Goal: Information Seeking & Learning: Learn about a topic

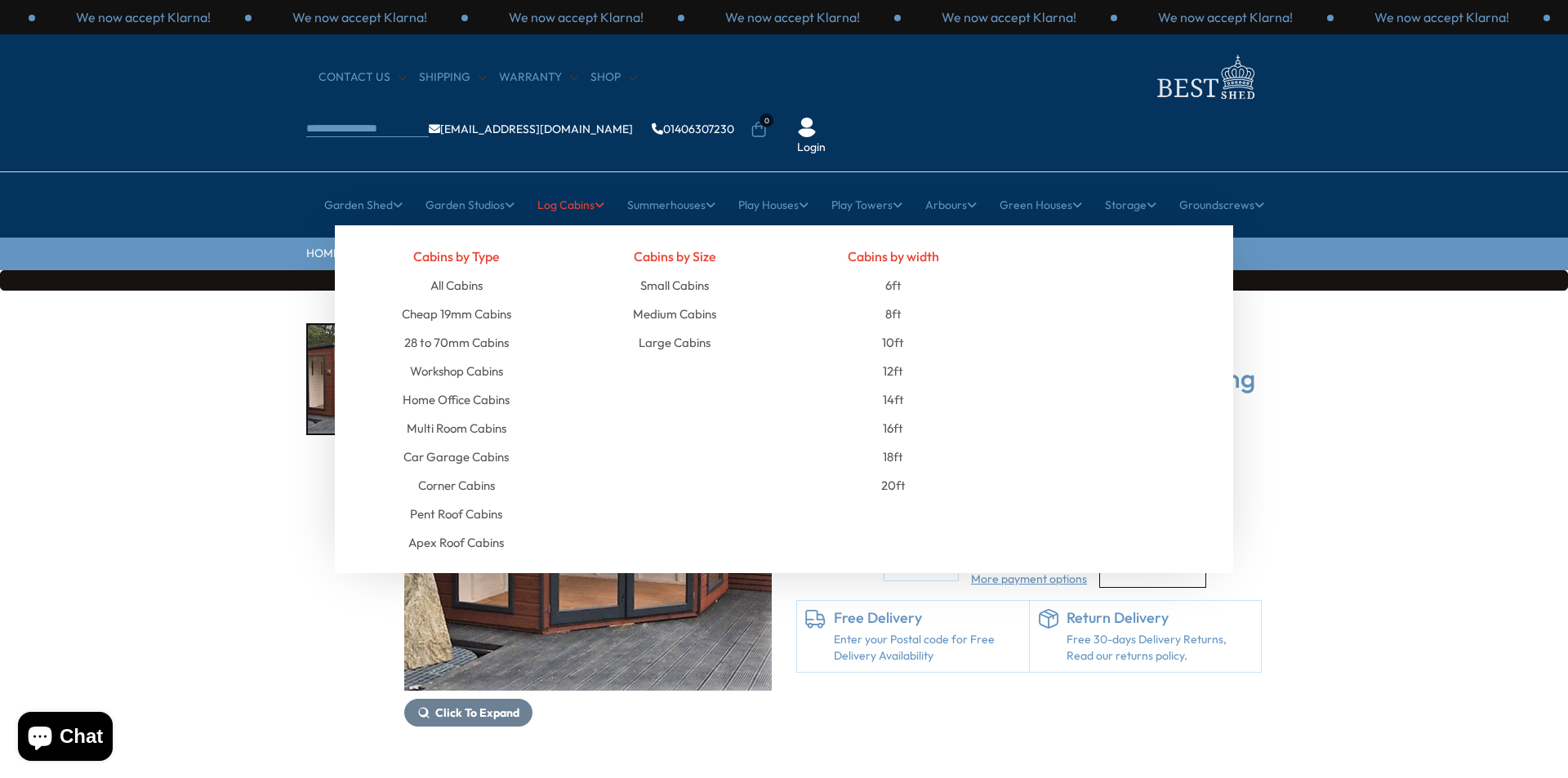
click at [559, 185] on link "Log Cabins" at bounding box center [571, 205] width 67 height 41
click at [451, 414] on link "Multi Room Cabins" at bounding box center [457, 428] width 100 height 29
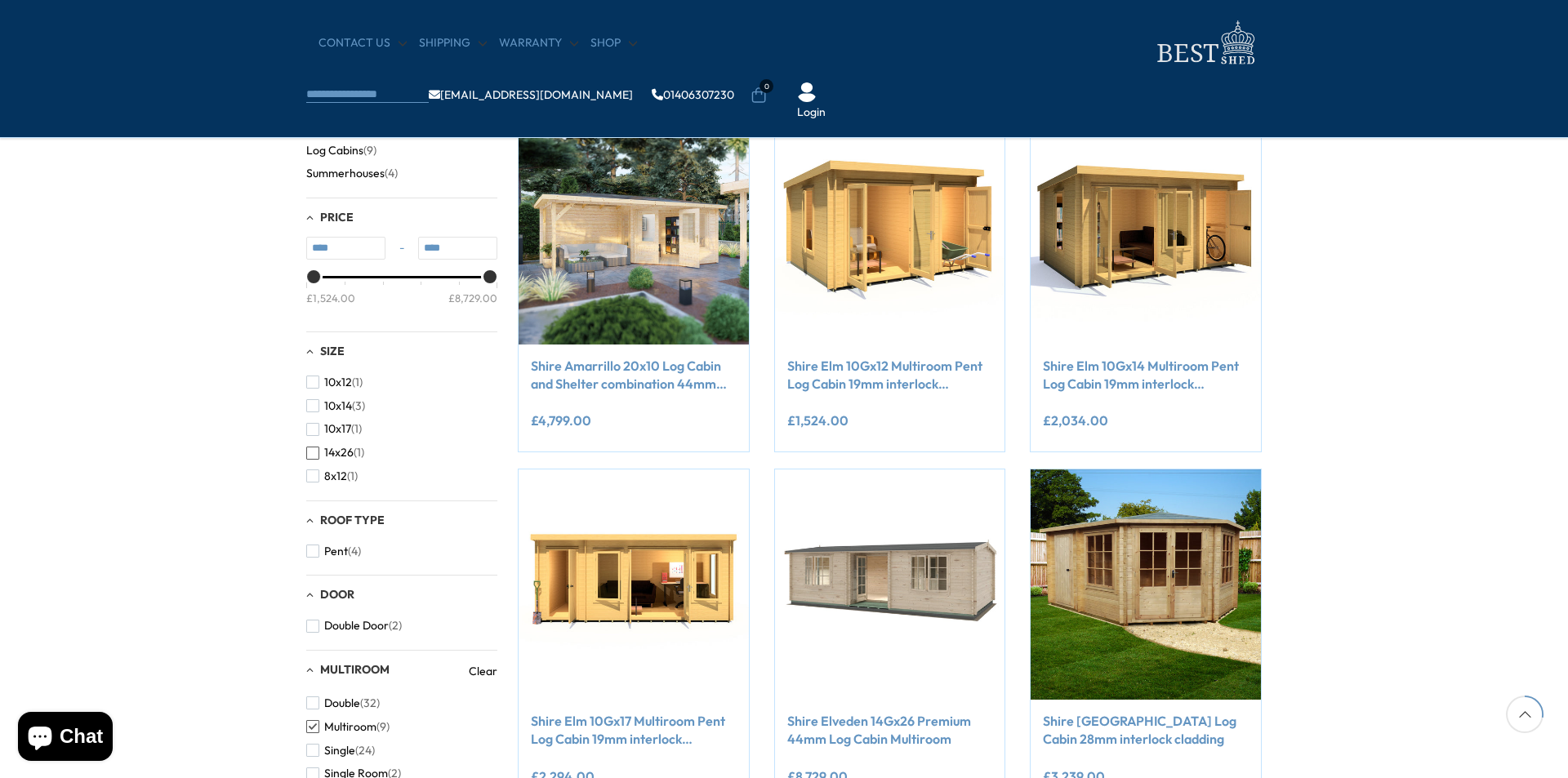
scroll to position [245, 0]
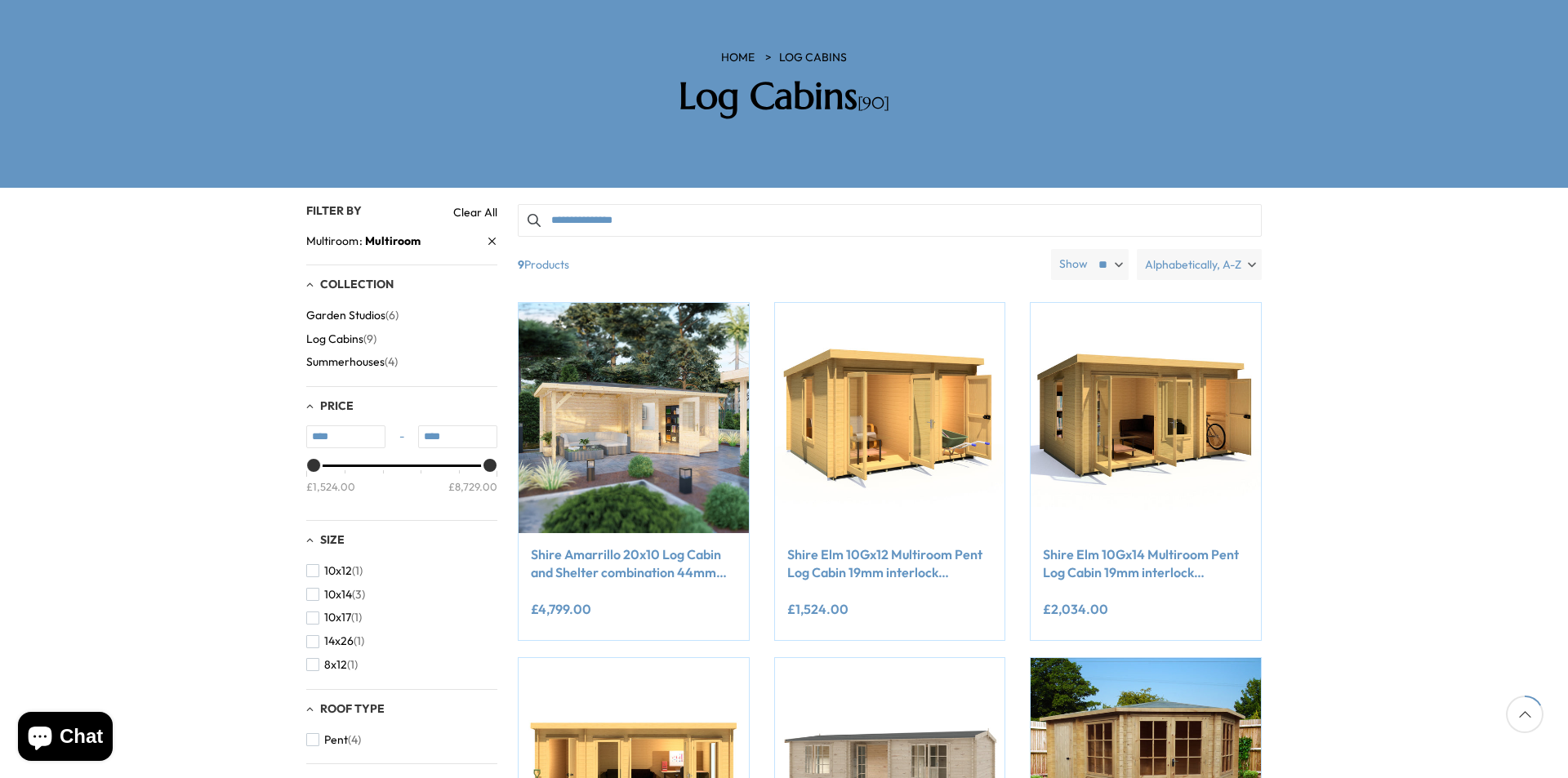
click at [493, 237] on icon at bounding box center [492, 241] width 9 height 9
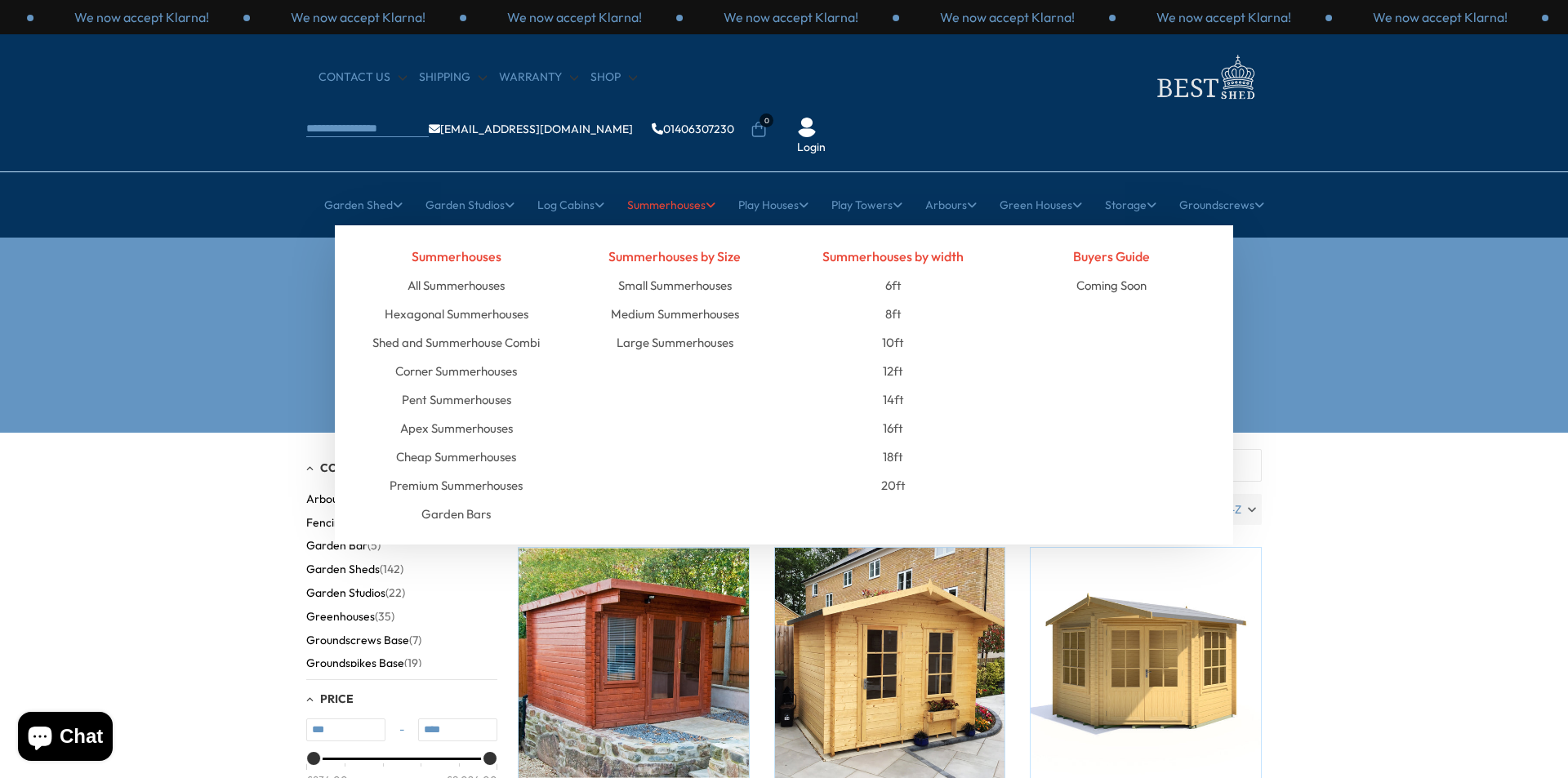
click at [685, 185] on link "Summerhouses" at bounding box center [672, 205] width 88 height 41
click at [431, 271] on link "All Summerhouses" at bounding box center [456, 285] width 97 height 29
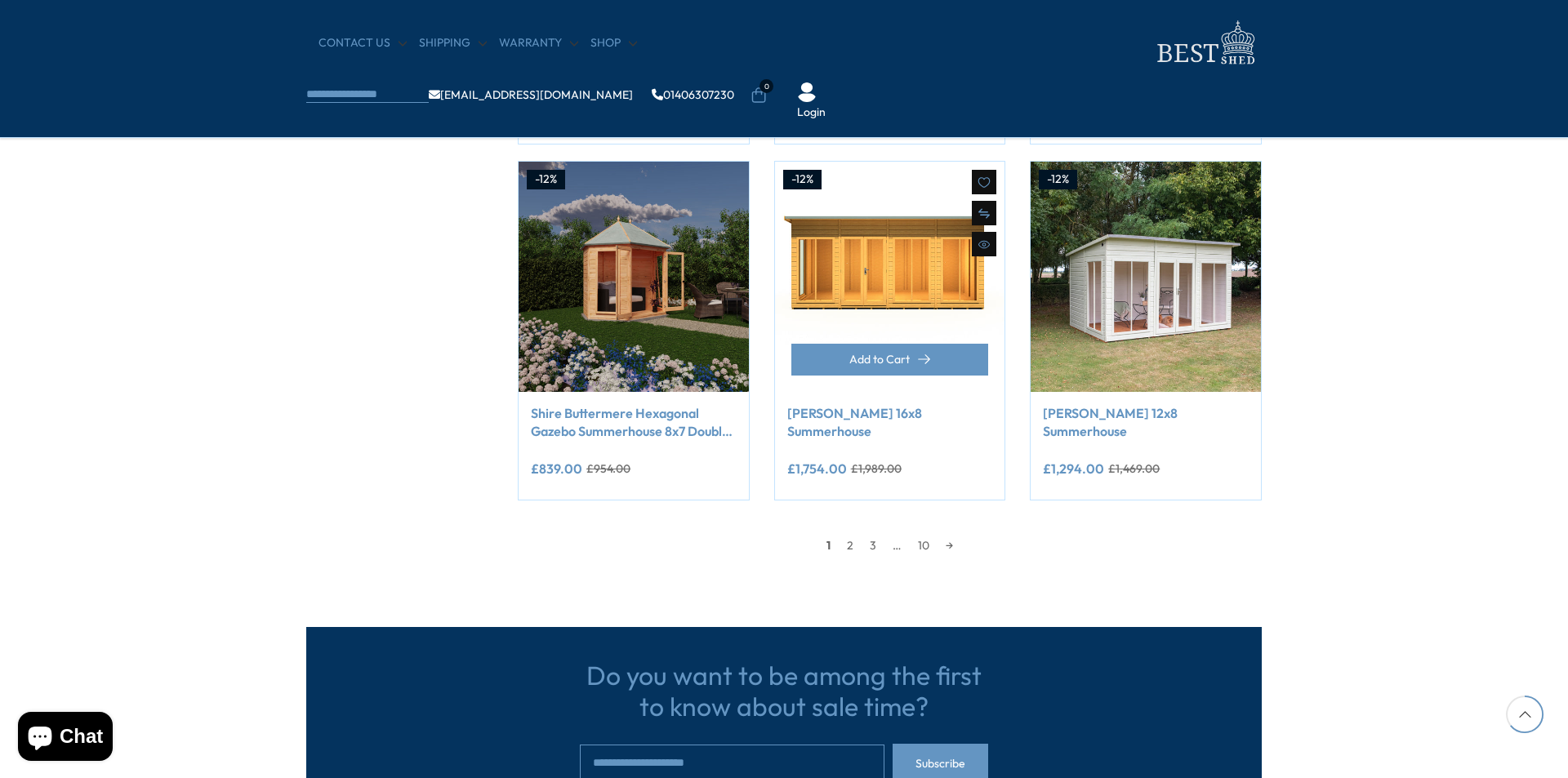
scroll to position [1388, 0]
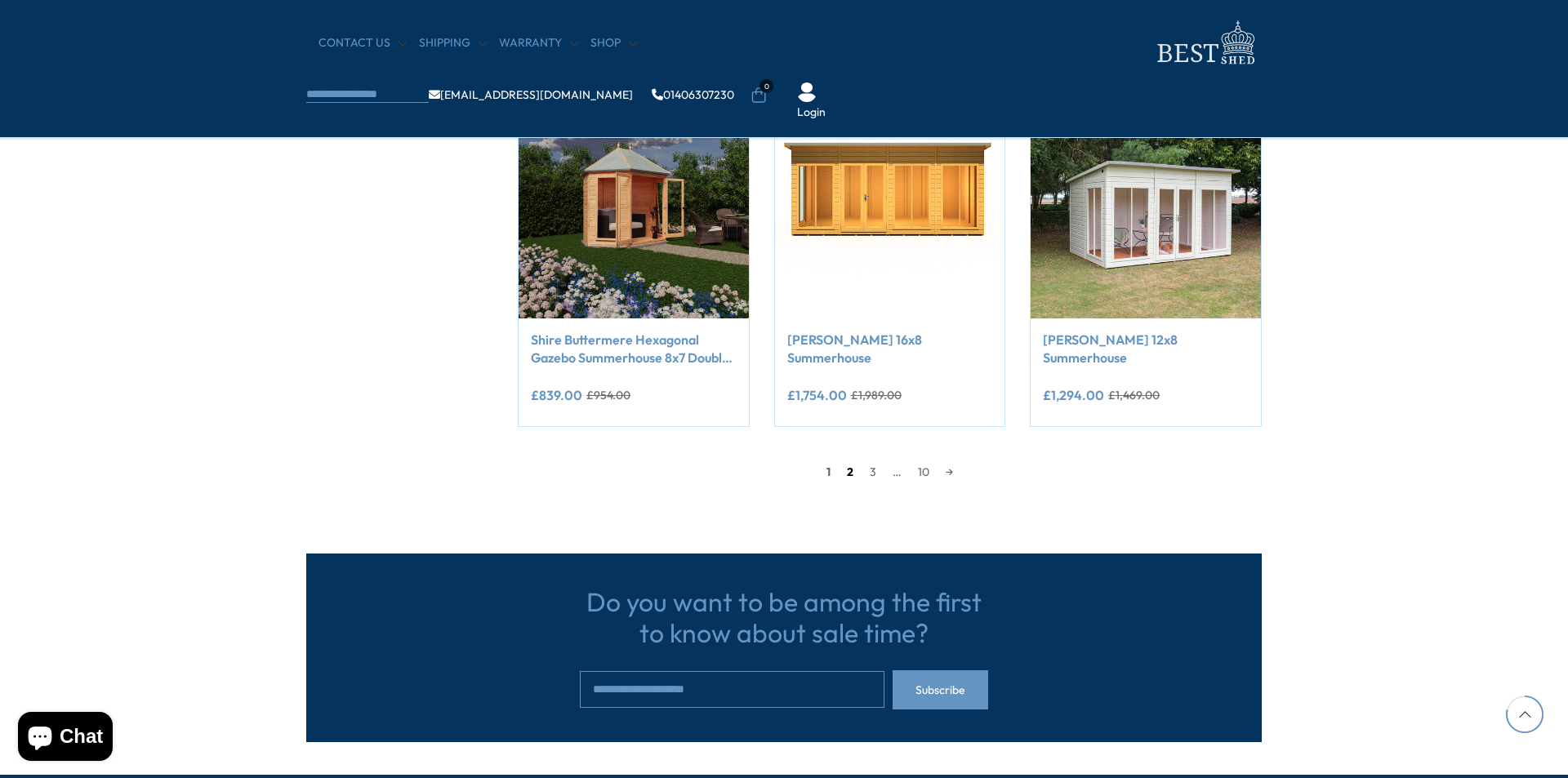
click at [851, 473] on link "2" at bounding box center [850, 472] width 23 height 25
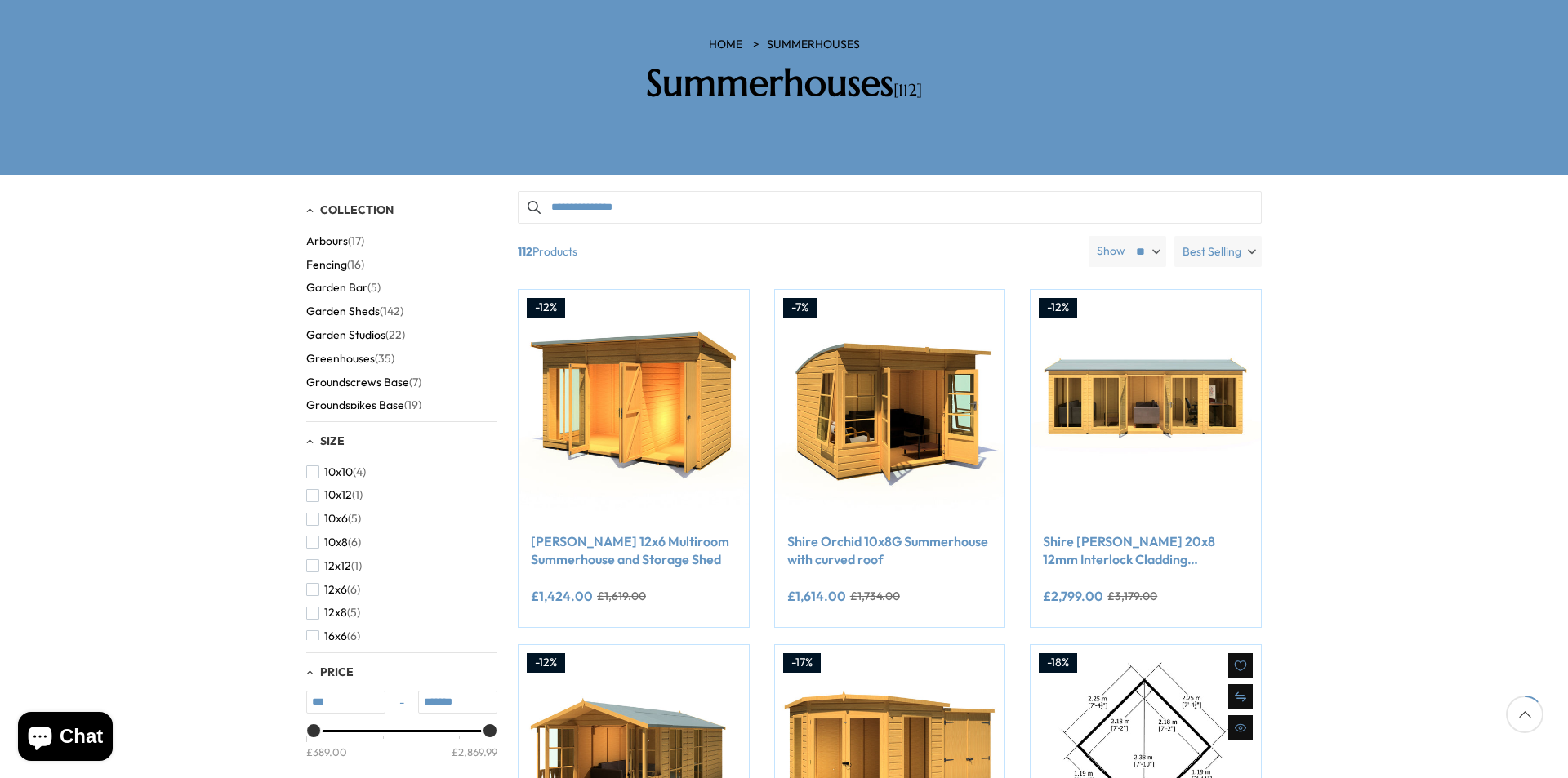
scroll to position [230, 0]
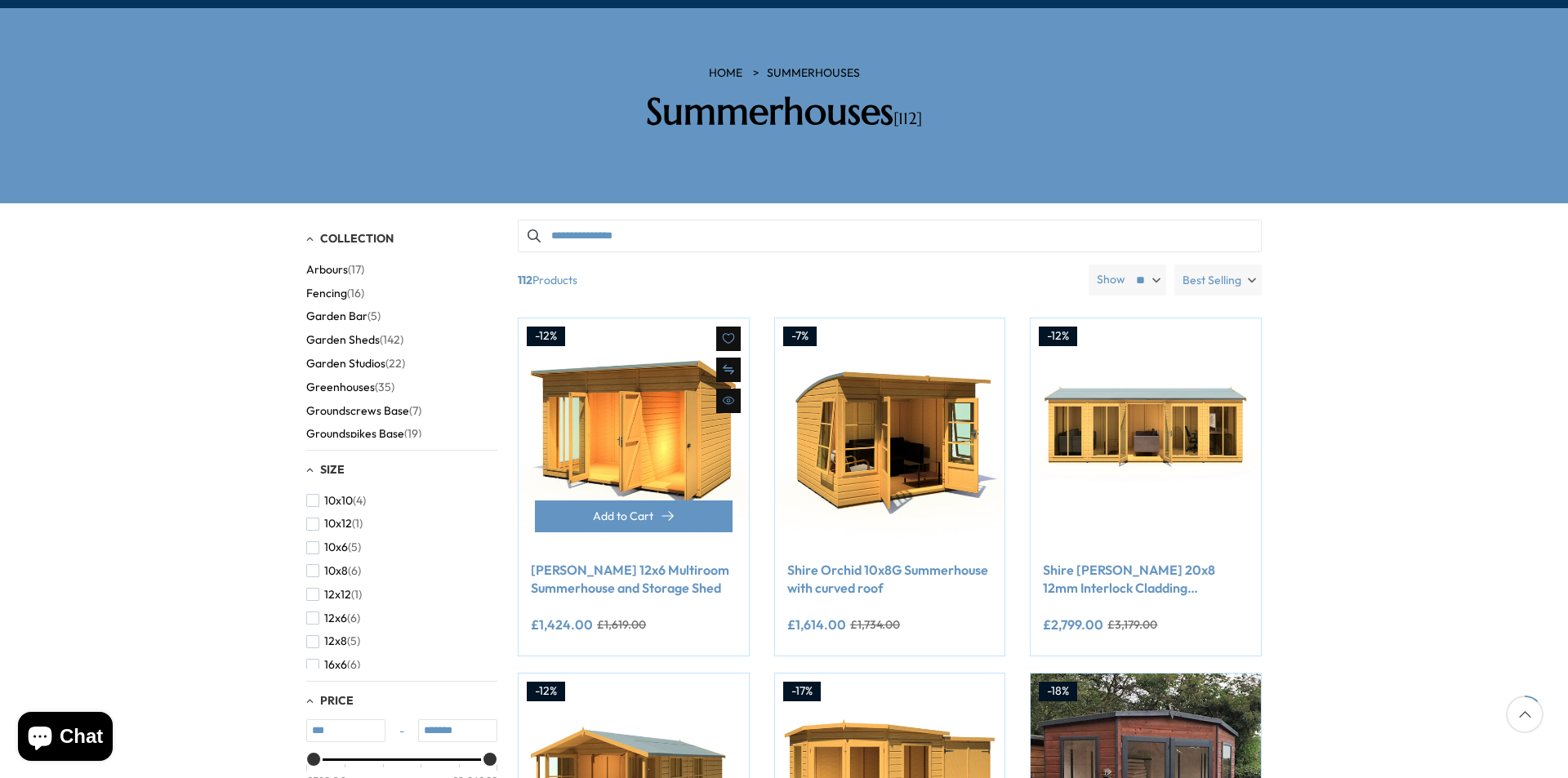
click at [600, 561] on link "Shire Lela 12x6 Multiroom Summerhouse and Storage Shed" at bounding box center [634, 579] width 206 height 37
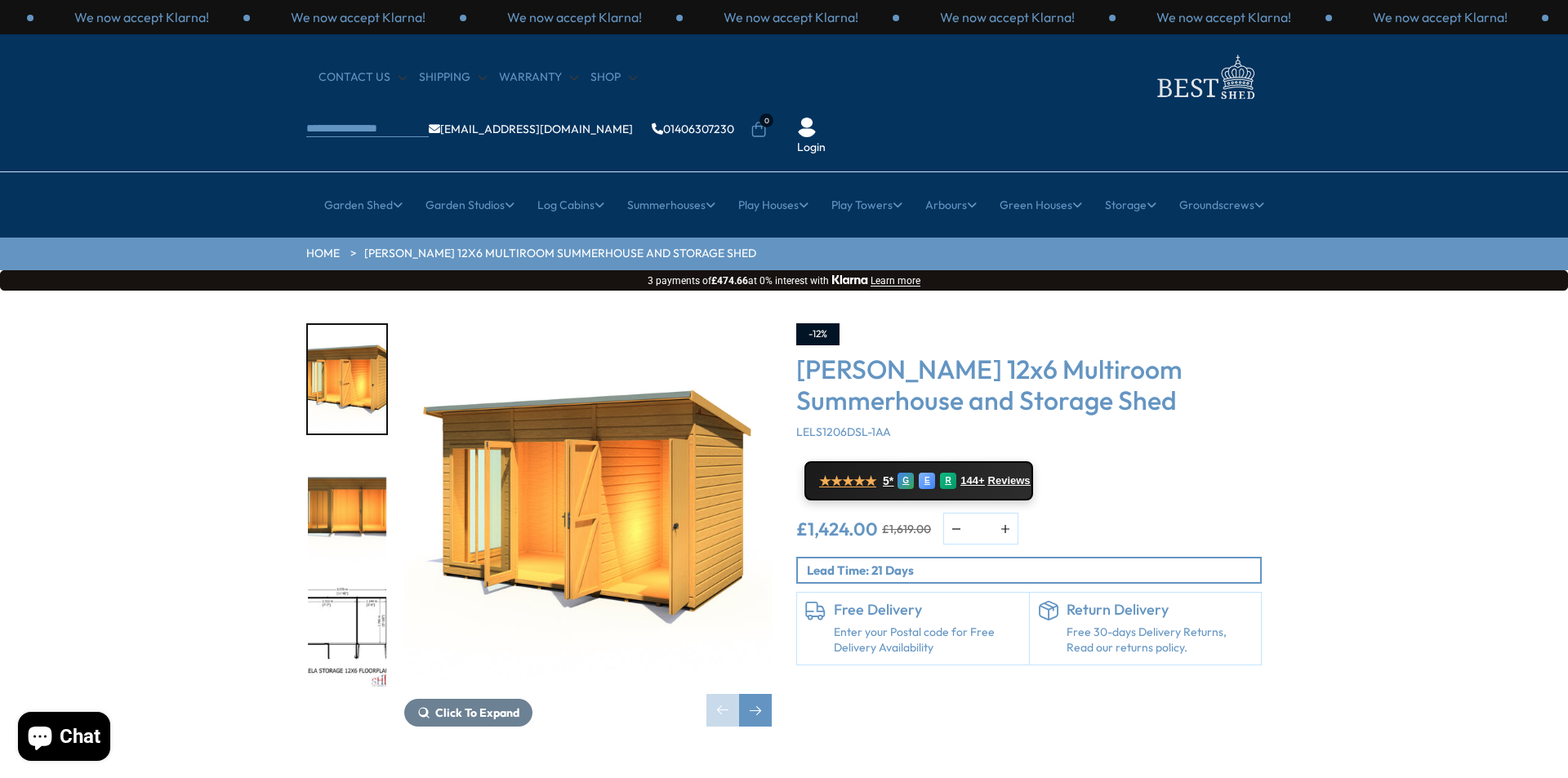
click at [547, 470] on img "1 / 8" at bounding box center [588, 507] width 368 height 368
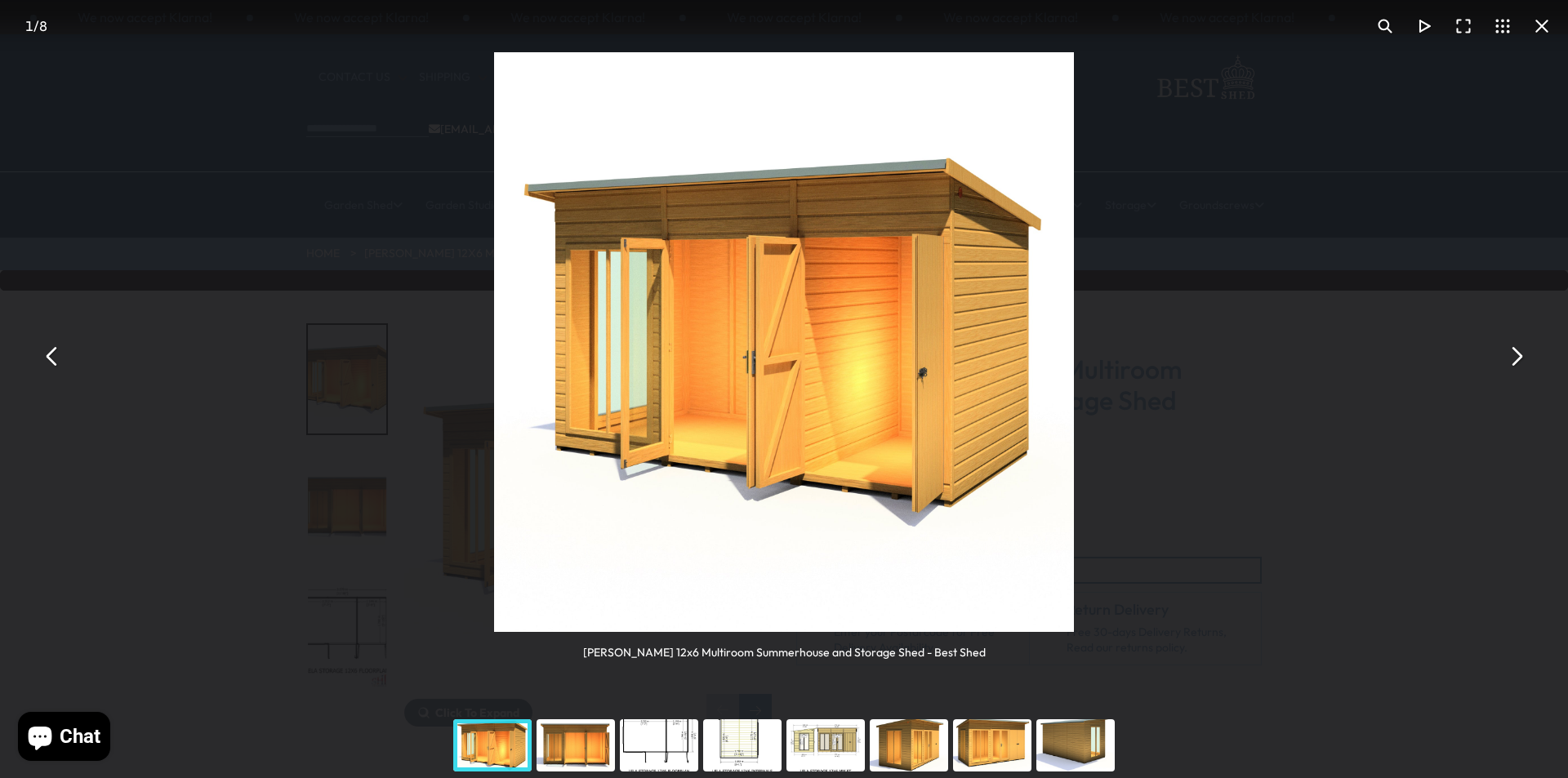
click at [1543, 31] on button "You can close this modal content with the ESC key" at bounding box center [1542, 26] width 39 height 39
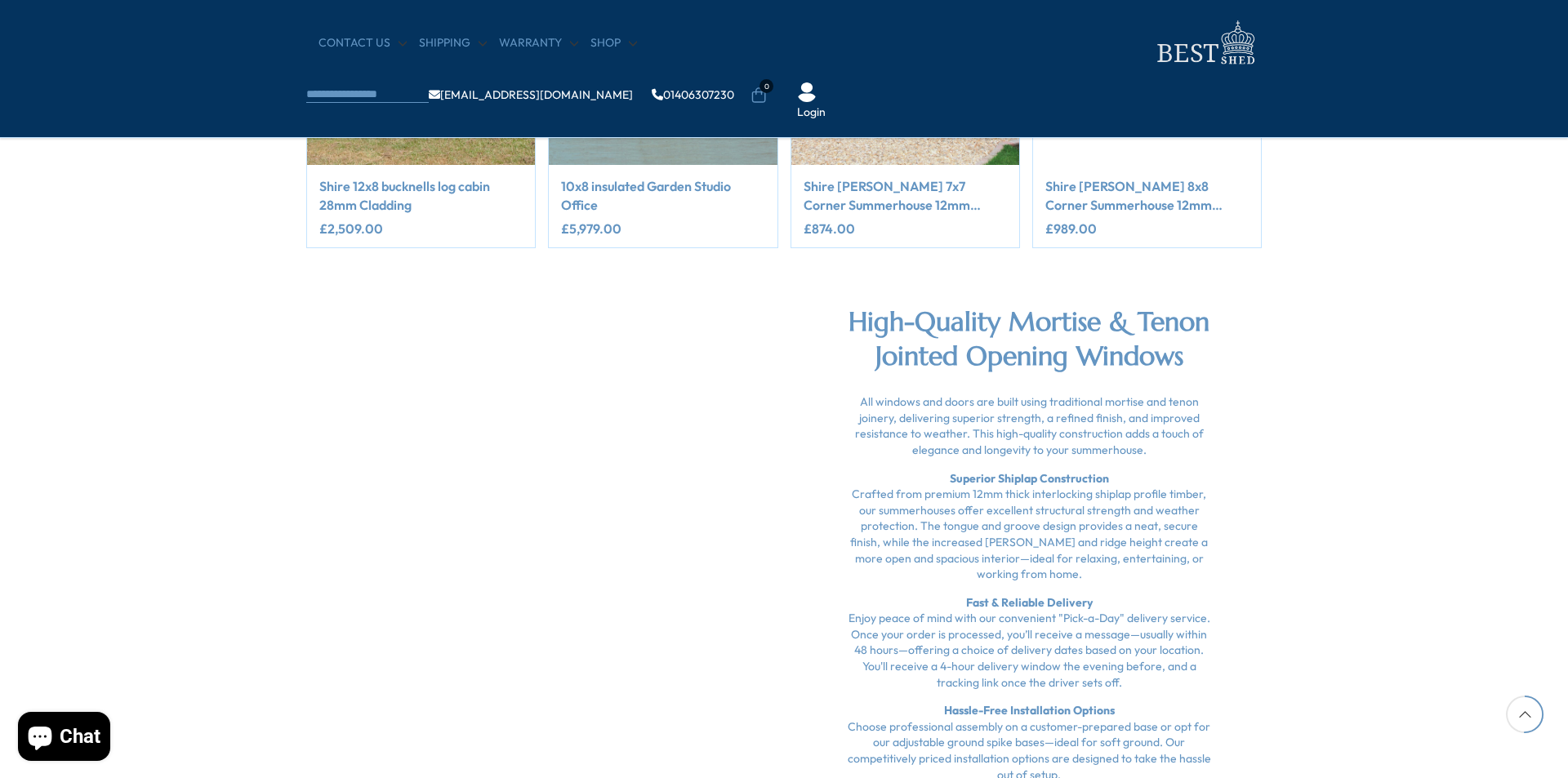
scroll to position [2368, 0]
